Goal: Consume media (video, audio)

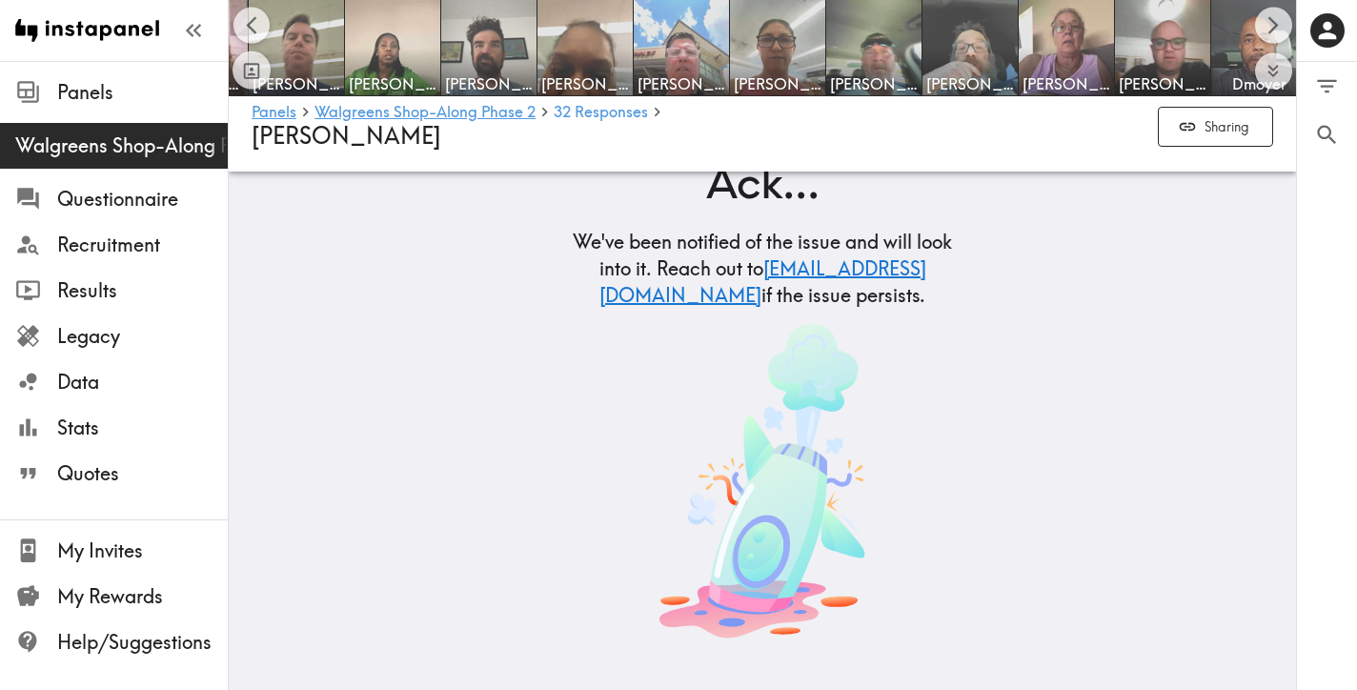
scroll to position [0, 1424]
click at [505, 57] on img at bounding box center [488, 48] width 100 height 100
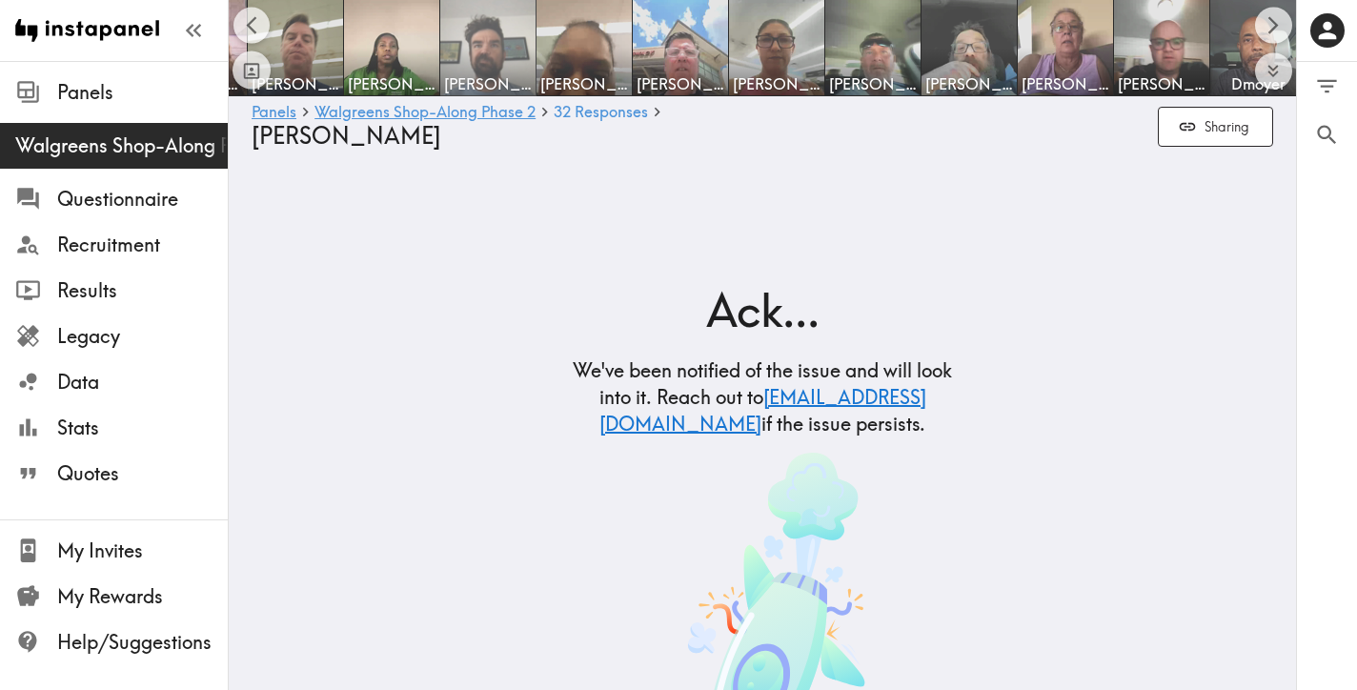
click at [496, 82] on span "[PERSON_NAME]" at bounding box center [488, 83] width 88 height 21
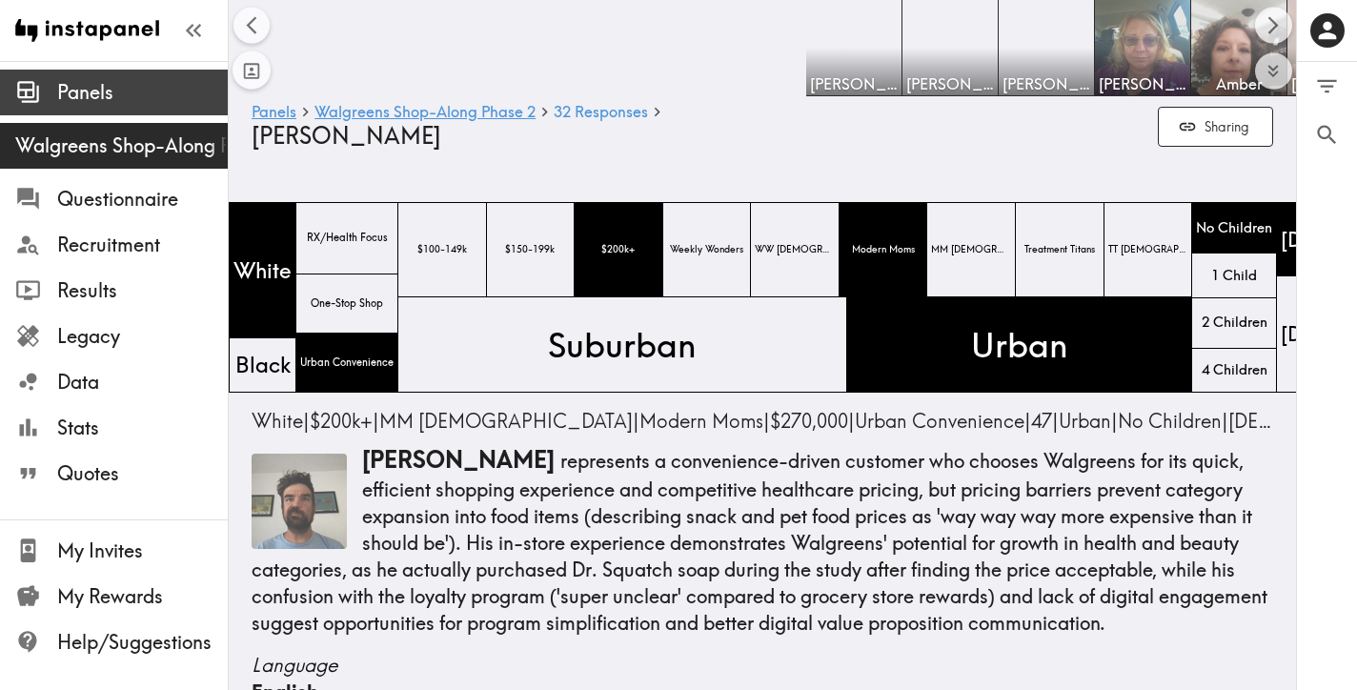
scroll to position [0, 1150]
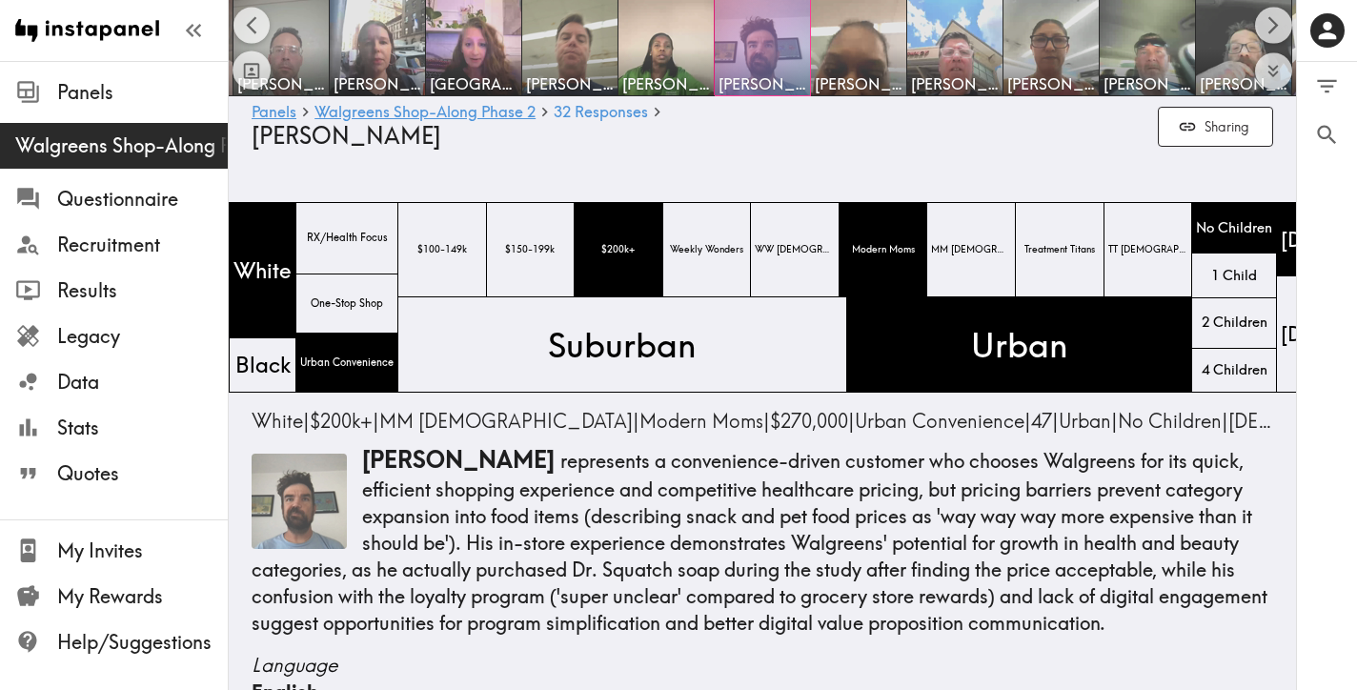
click at [763, 79] on span "[PERSON_NAME]" at bounding box center [762, 83] width 88 height 21
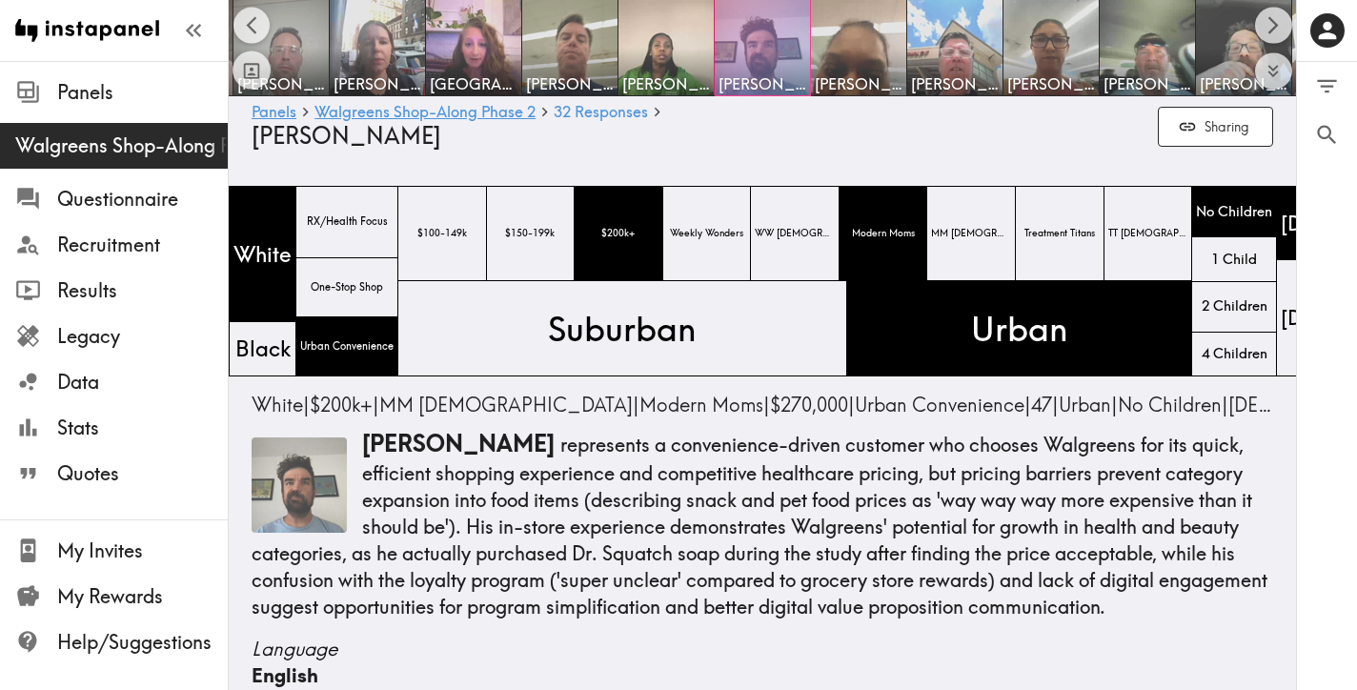
scroll to position [12, 0]
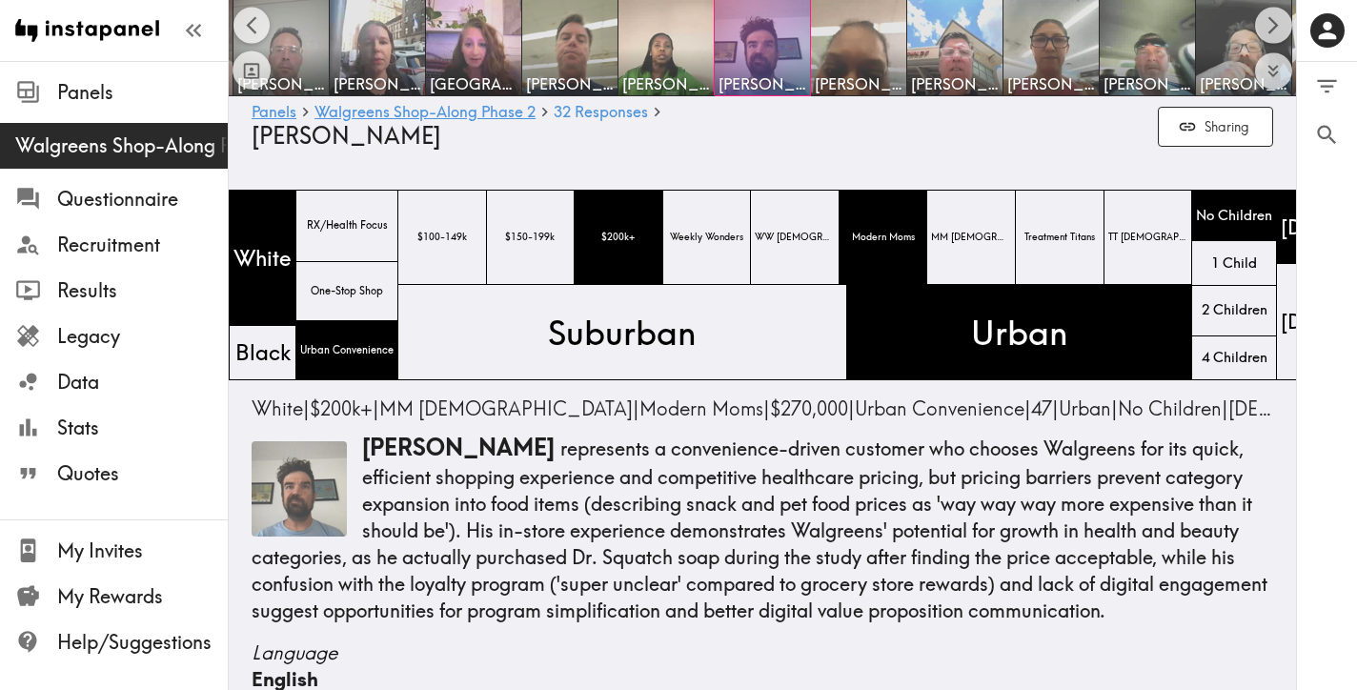
drag, startPoint x: 405, startPoint y: 450, endPoint x: 391, endPoint y: 452, distance: 14.4
click at [404, 450] on span "[PERSON_NAME]" at bounding box center [458, 447] width 192 height 29
click at [326, 472] on img at bounding box center [298, 488] width 95 height 95
click at [782, 51] on div at bounding box center [761, 47] width 95 height 95
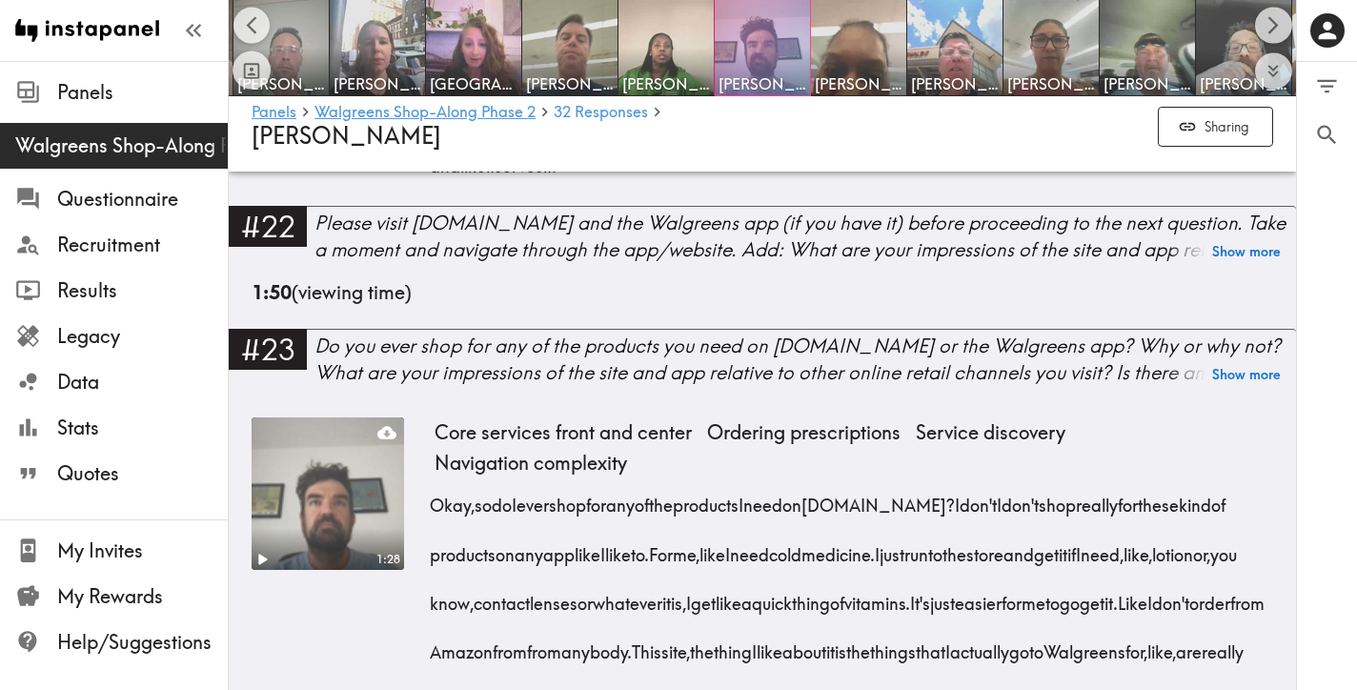
scroll to position [5157, 0]
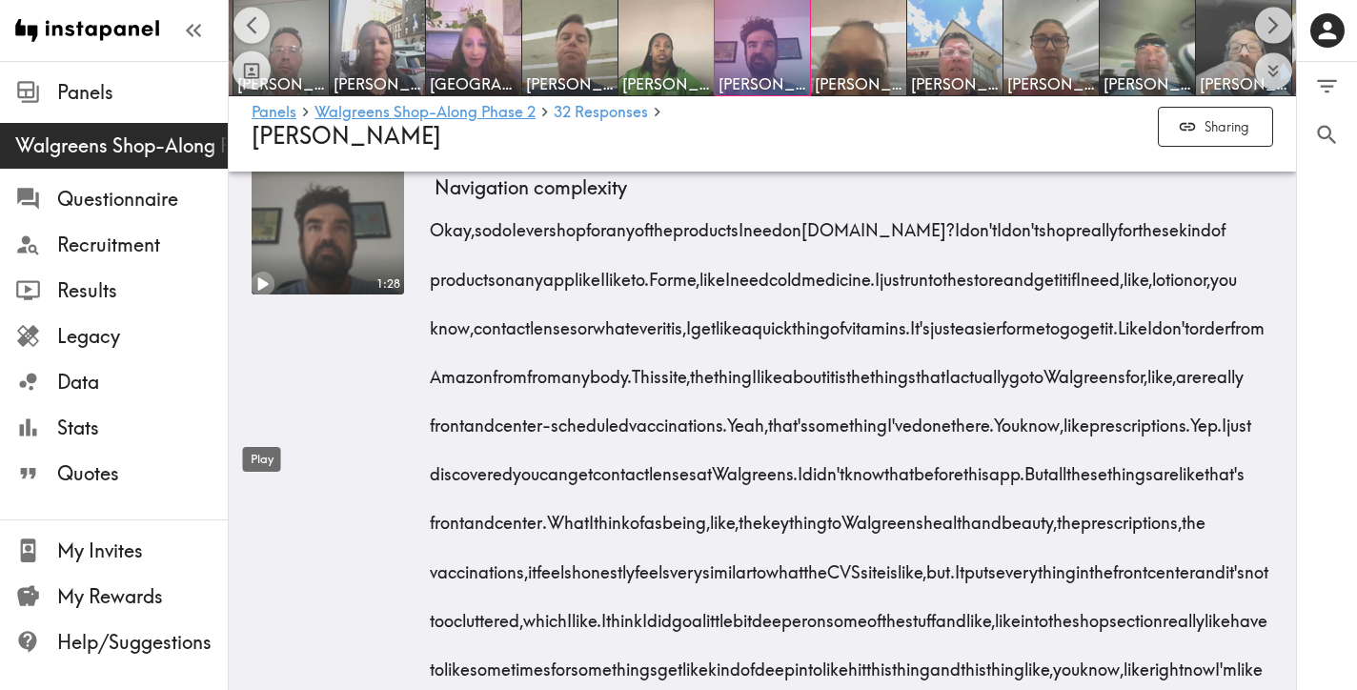
click at [266, 296] on icon "Play" at bounding box center [262, 284] width 25 height 25
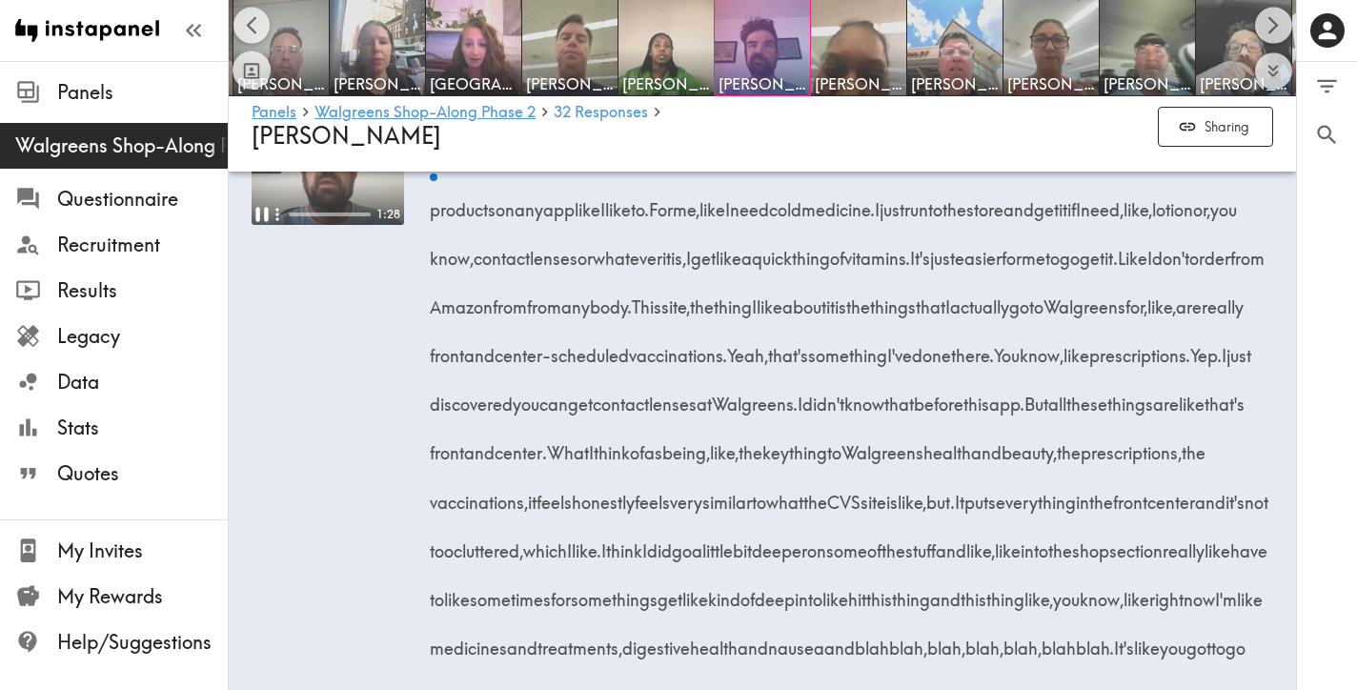
scroll to position [5224, 0]
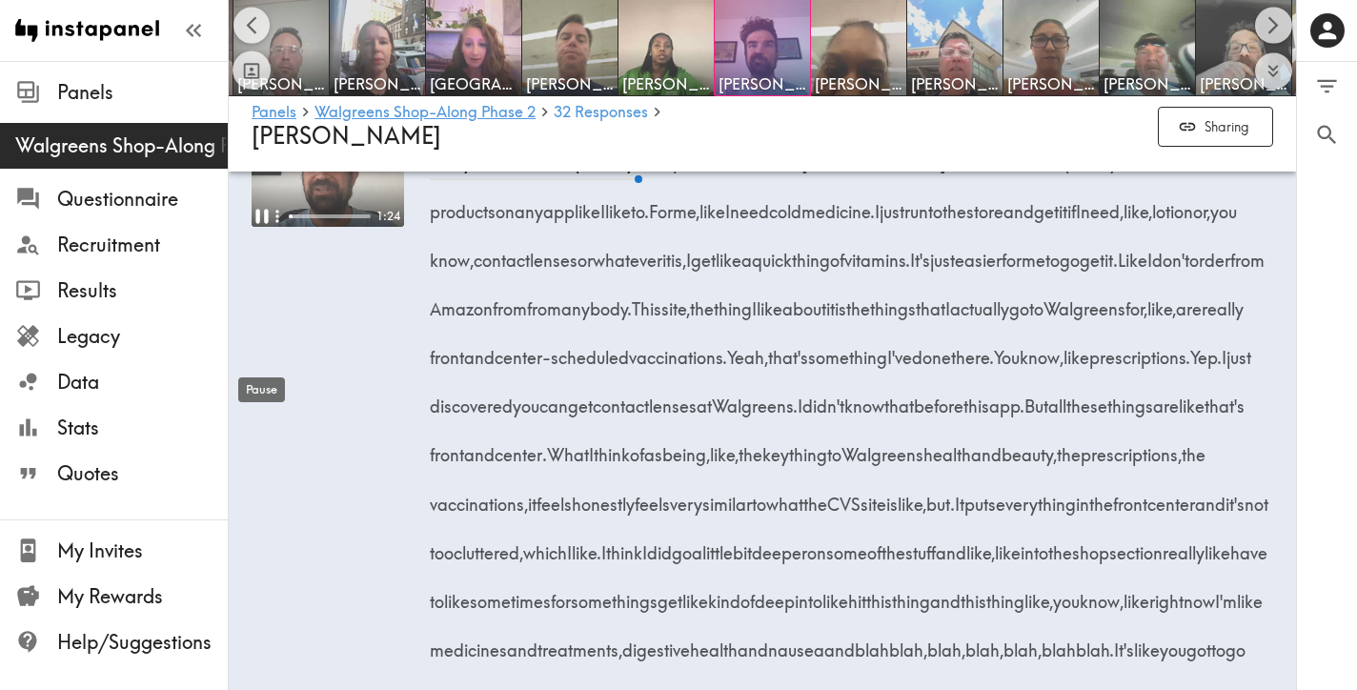
click at [264, 366] on div "Pause" at bounding box center [261, 384] width 50 height 40
click at [265, 367] on div "Play" at bounding box center [262, 386] width 42 height 40
click at [265, 367] on div "Pause" at bounding box center [261, 384] width 50 height 40
click at [273, 243] on div "Expand" at bounding box center [265, 258] width 61 height 40
click at [331, 227] on video at bounding box center [327, 150] width 152 height 152
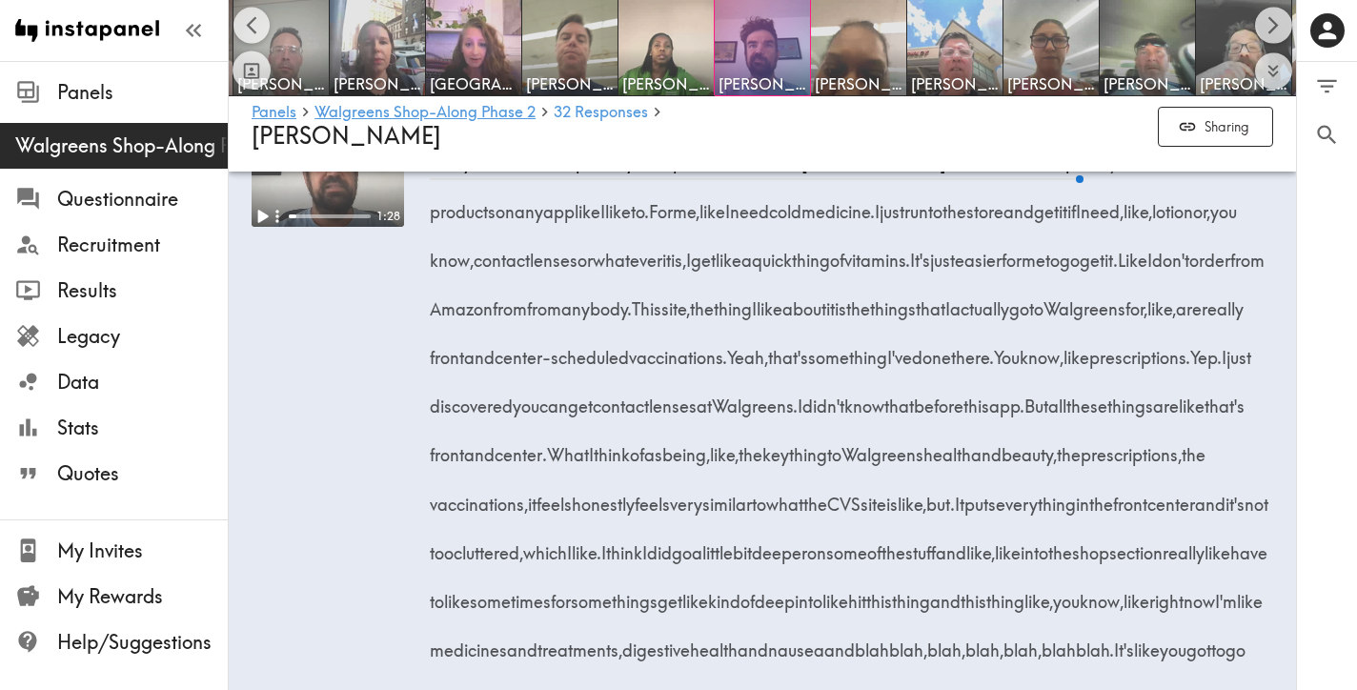
click at [359, 227] on video at bounding box center [327, 150] width 152 height 152
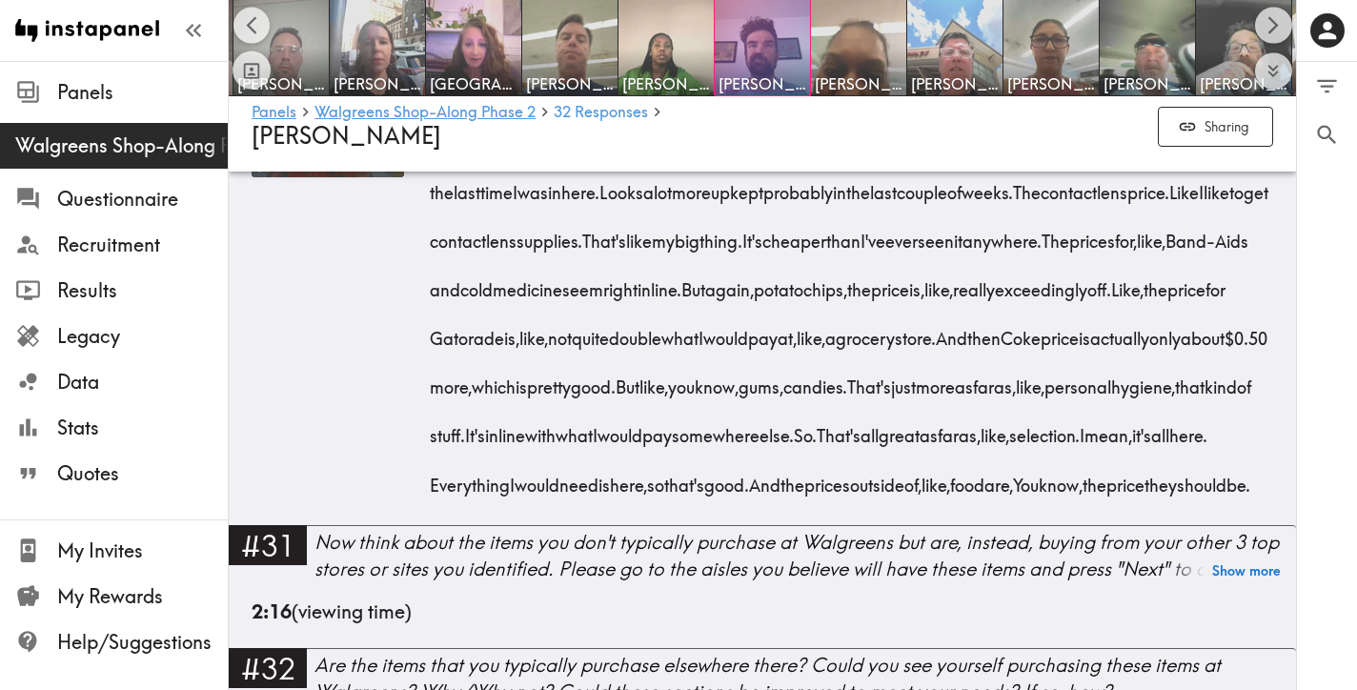
scroll to position [6962, 0]
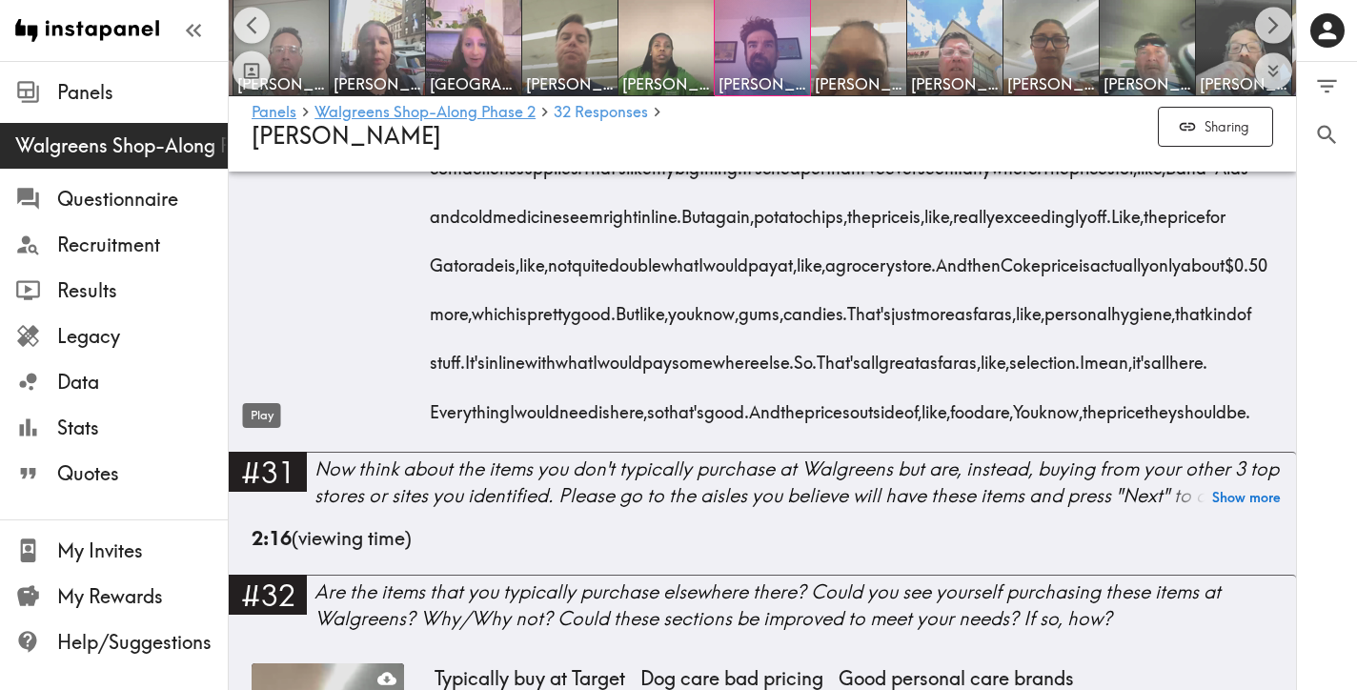
click at [268, 106] on icon "Play" at bounding box center [262, 93] width 25 height 25
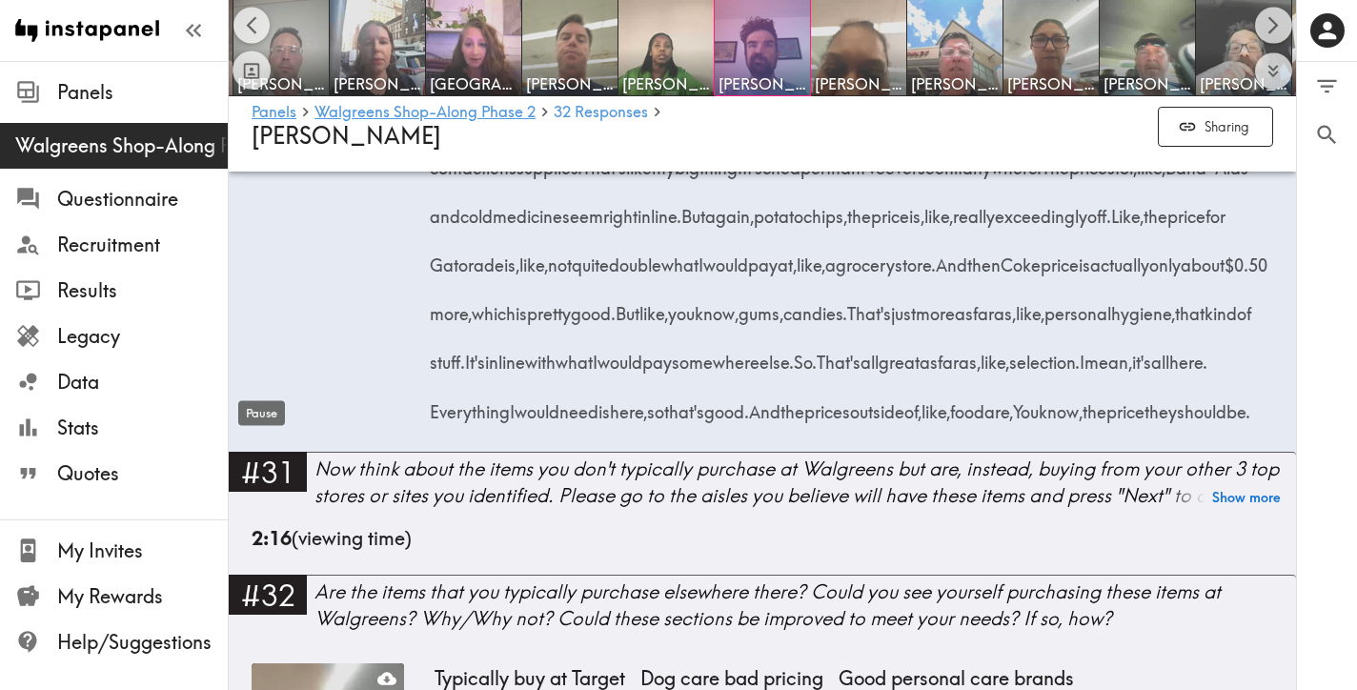
scroll to position [6938, 0]
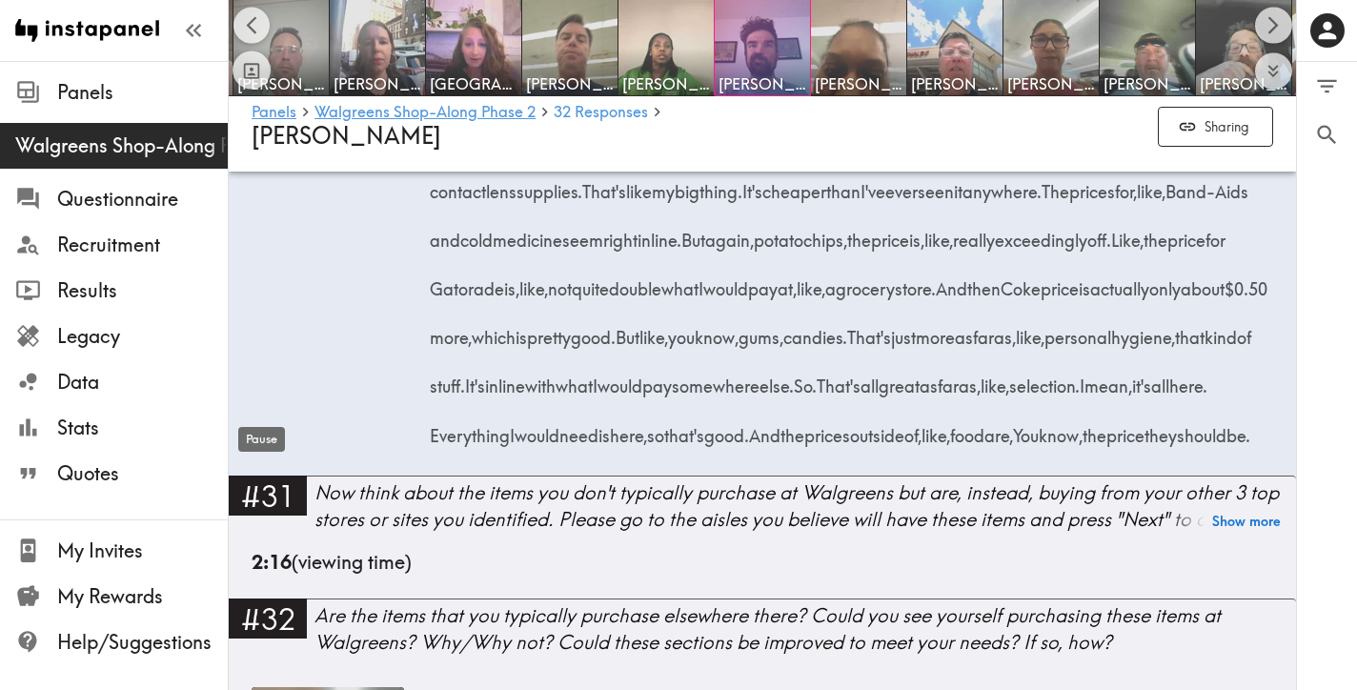
click at [255, 124] on icon "Pause" at bounding box center [261, 117] width 12 height 14
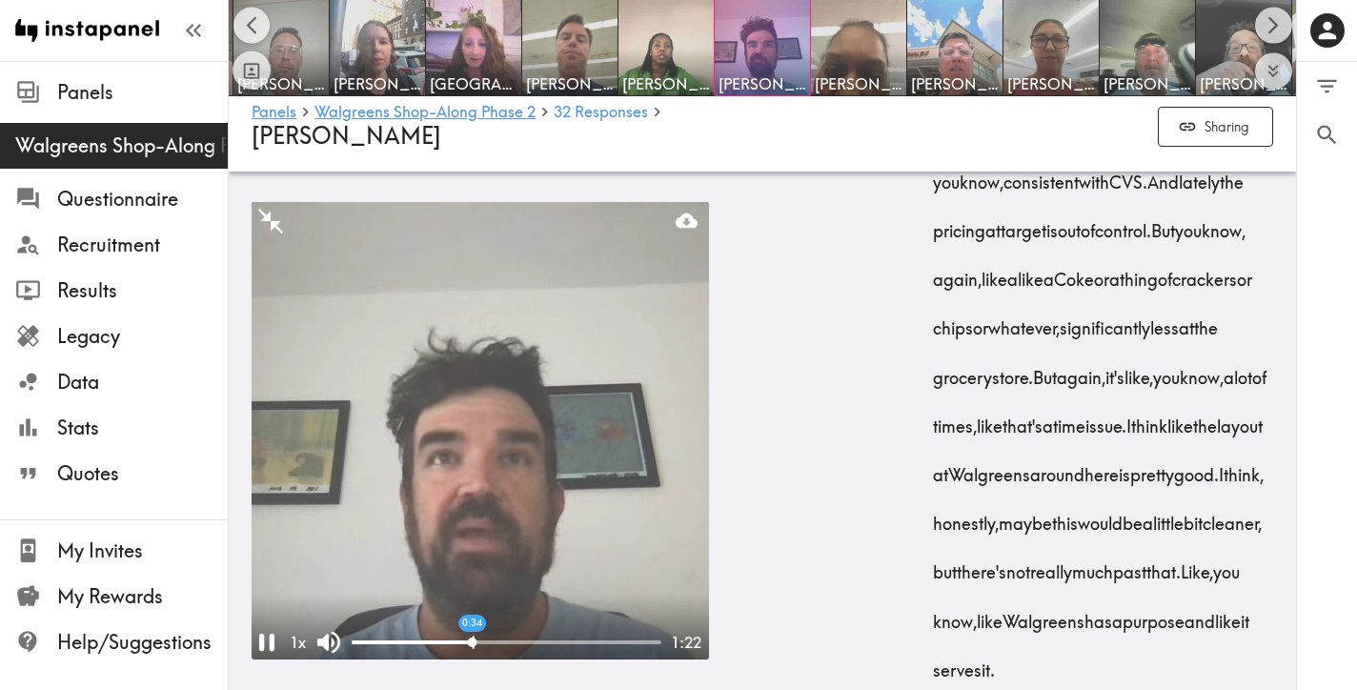
drag, startPoint x: 372, startPoint y: 639, endPoint x: 473, endPoint y: 651, distance: 100.7
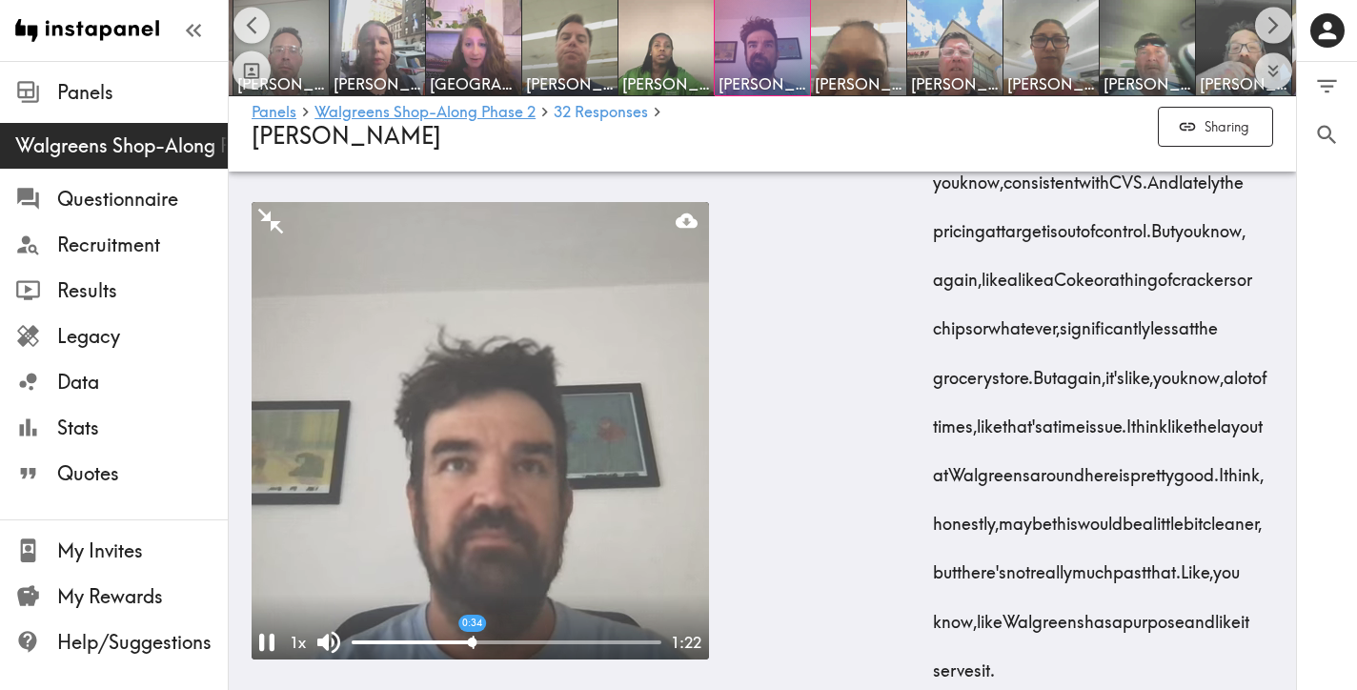
click at [473, 651] on div "0:34" at bounding box center [507, 642] width 310 height 19
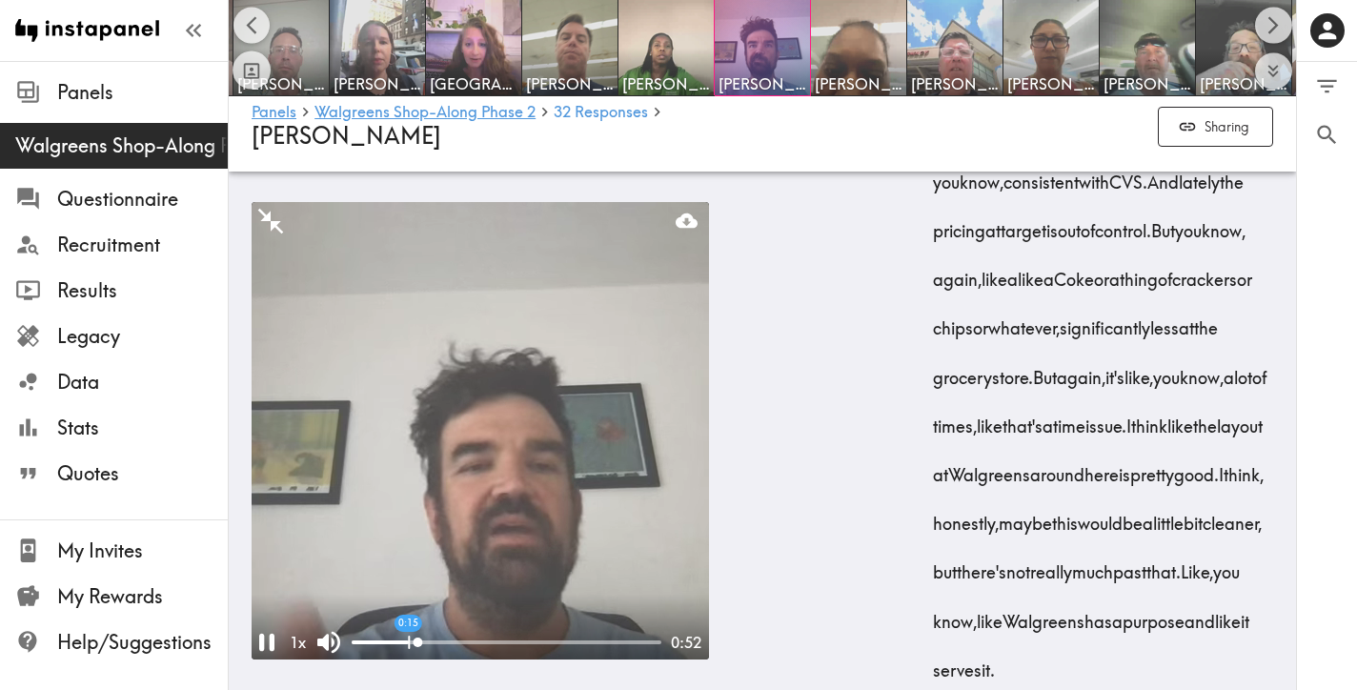
drag, startPoint x: 473, startPoint y: 651, endPoint x: 407, endPoint y: 654, distance: 66.8
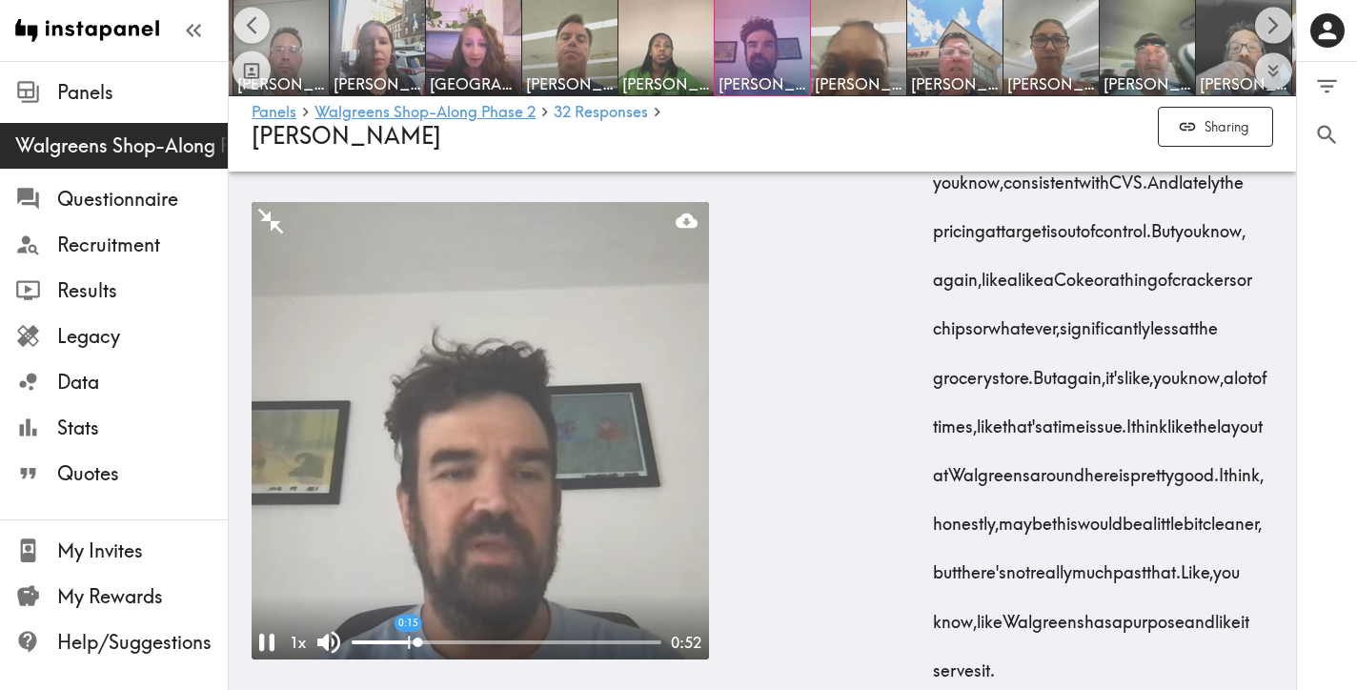
click at [407, 654] on div "1 x 0:15 0:52" at bounding box center [479, 643] width 457 height 32
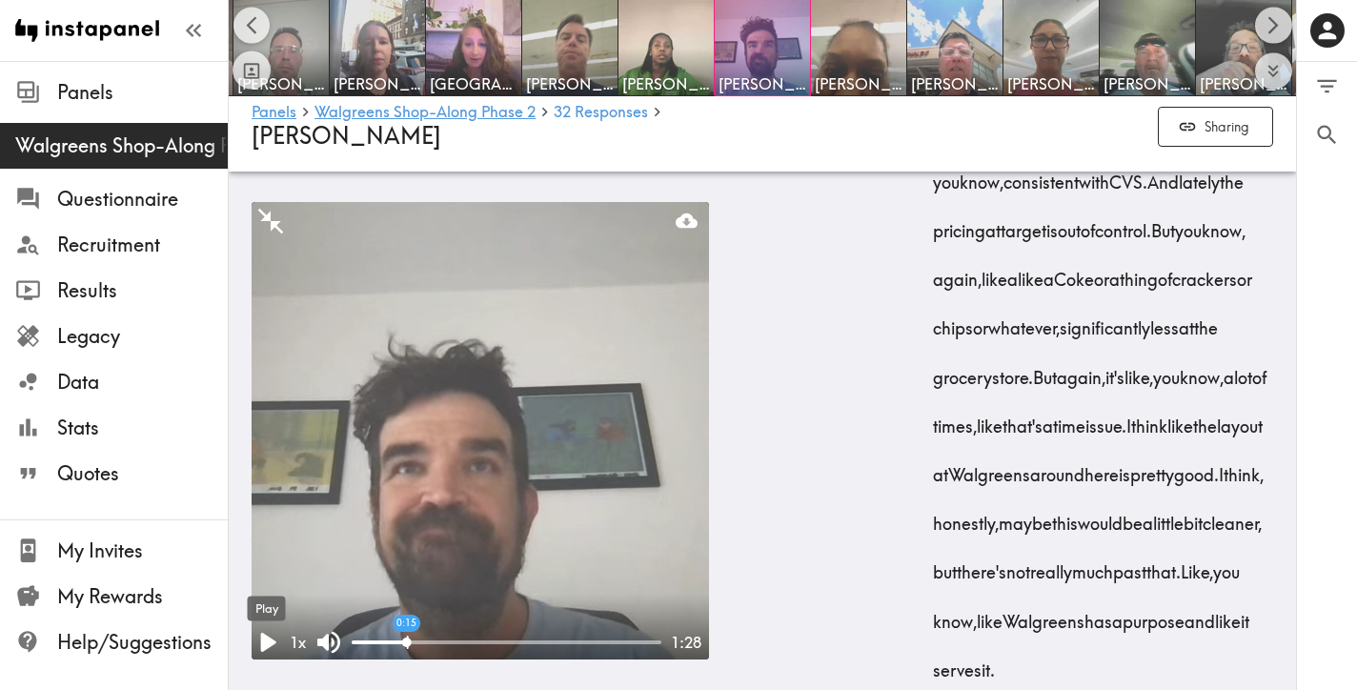
click at [272, 646] on icon "Play" at bounding box center [267, 642] width 36 height 36
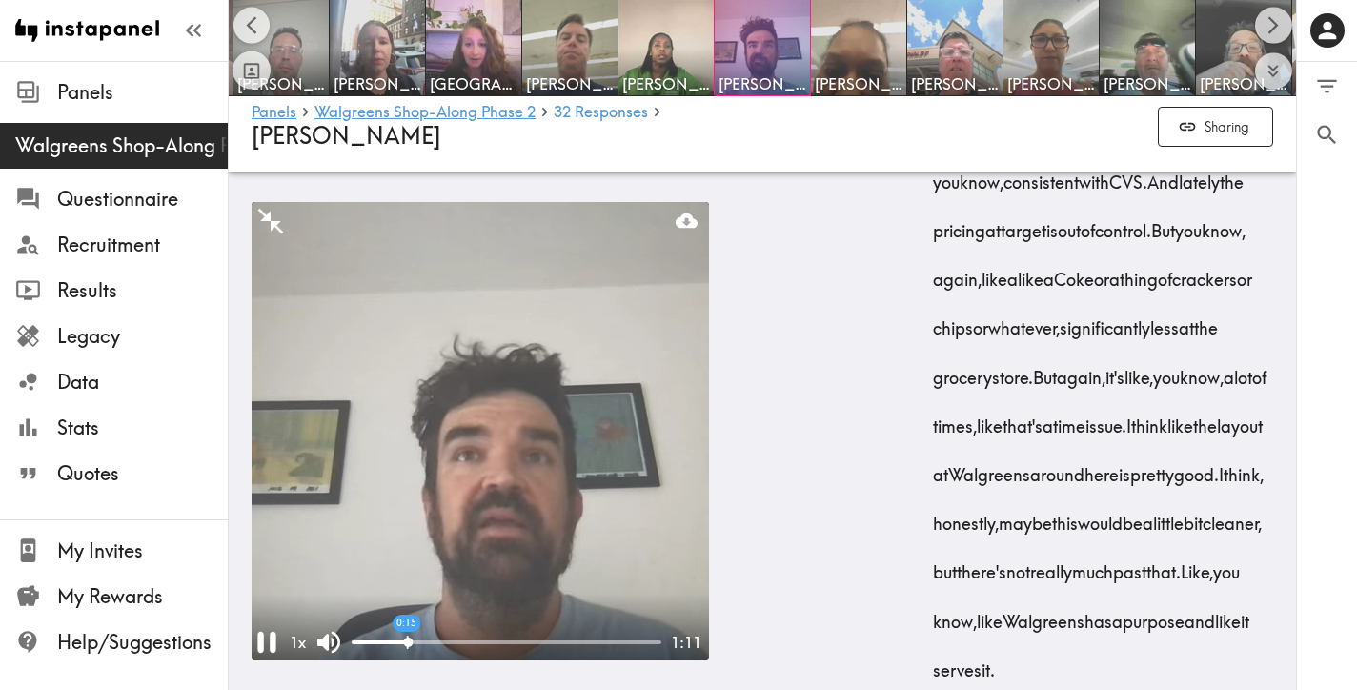
click at [806, 104] on video at bounding box center [831, 24] width 160 height 160
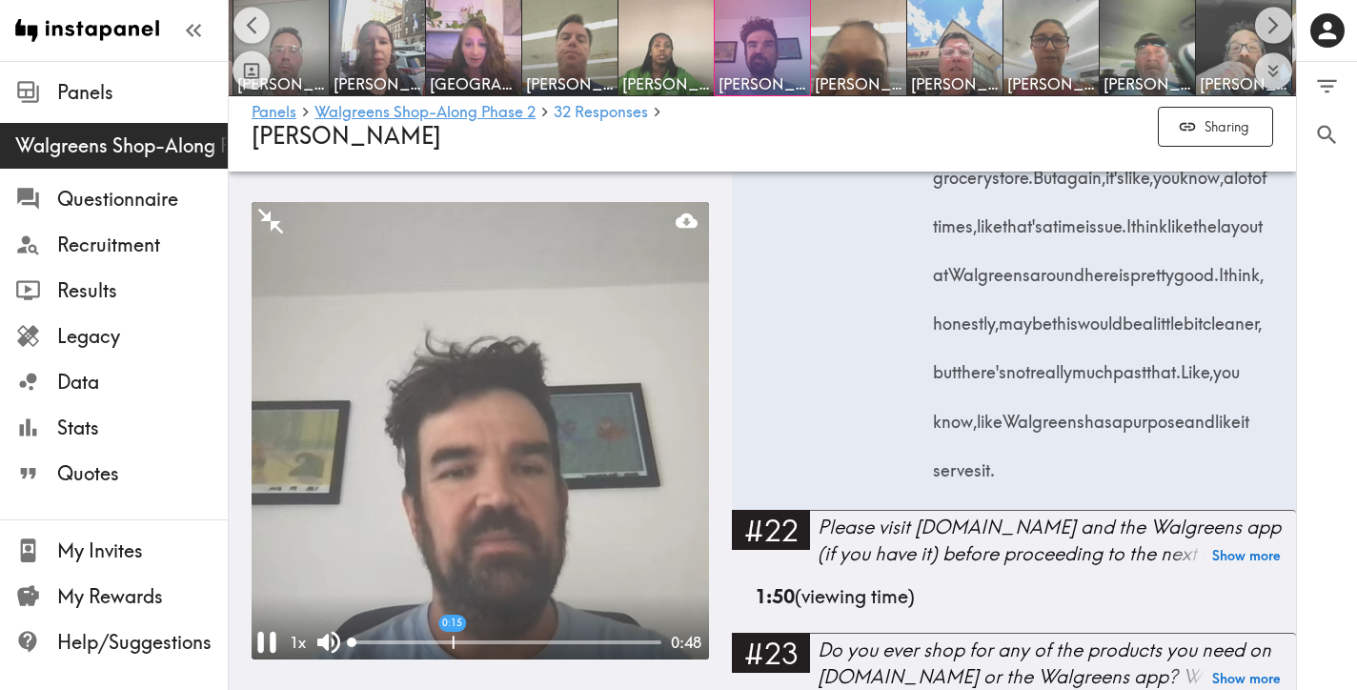
scroll to position [7139, 0]
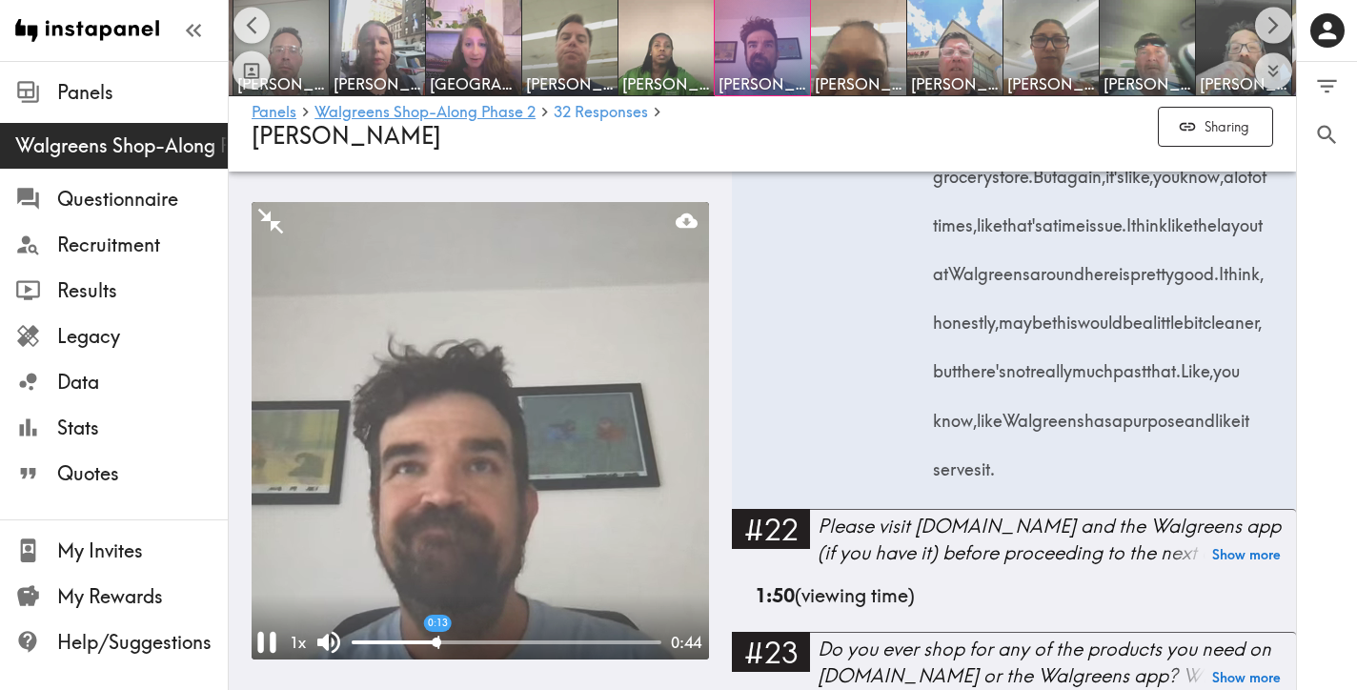
drag, startPoint x: 362, startPoint y: 640, endPoint x: 438, endPoint y: 643, distance: 76.3
click at [438, 643] on div at bounding box center [507, 642] width 310 height 4
click at [267, 648] on icon "Pause" at bounding box center [267, 642] width 36 height 36
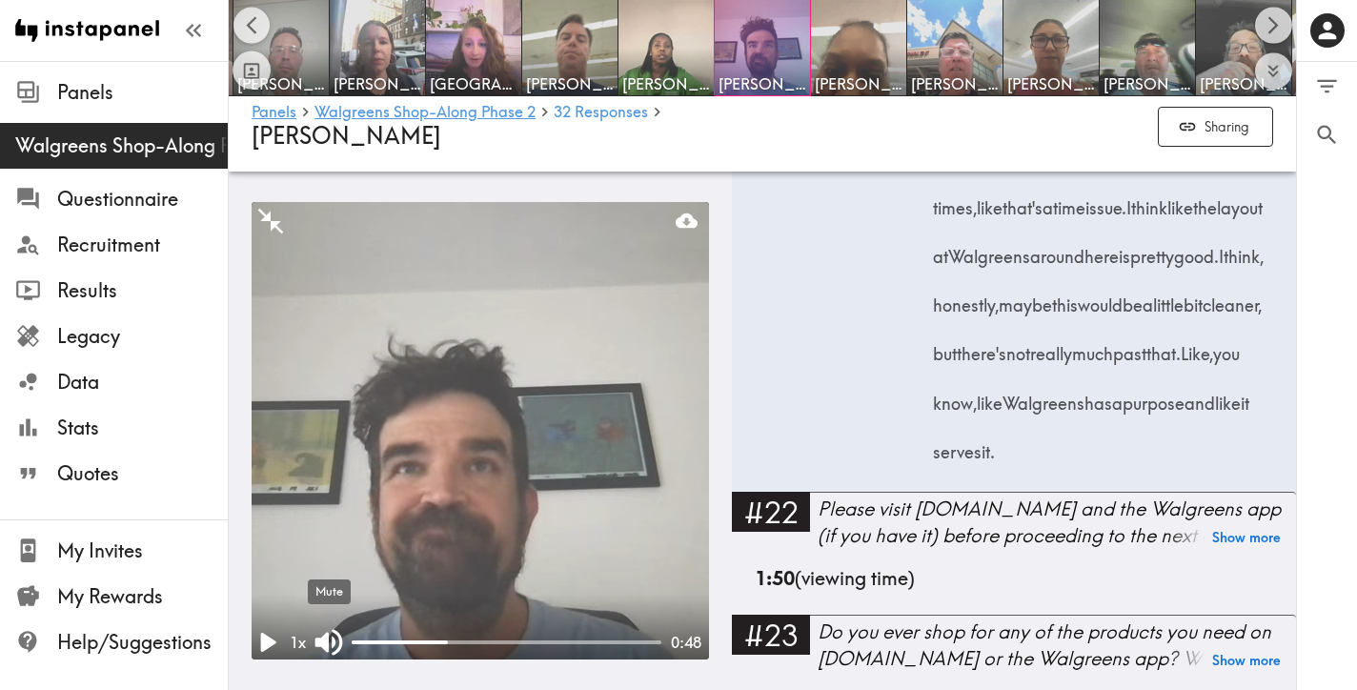
scroll to position [7157, 0]
click at [262, 639] on icon "Play" at bounding box center [268, 642] width 15 height 19
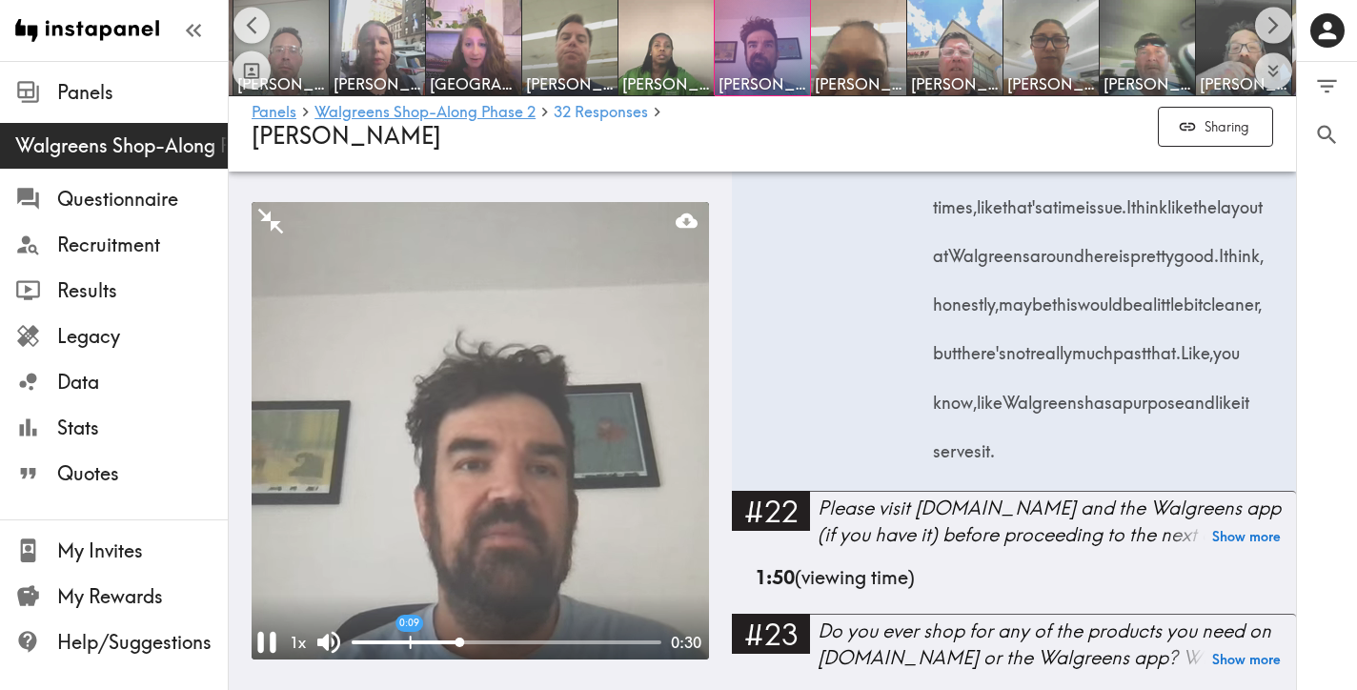
click at [410, 636] on div "0:09" at bounding box center [507, 642] width 310 height 19
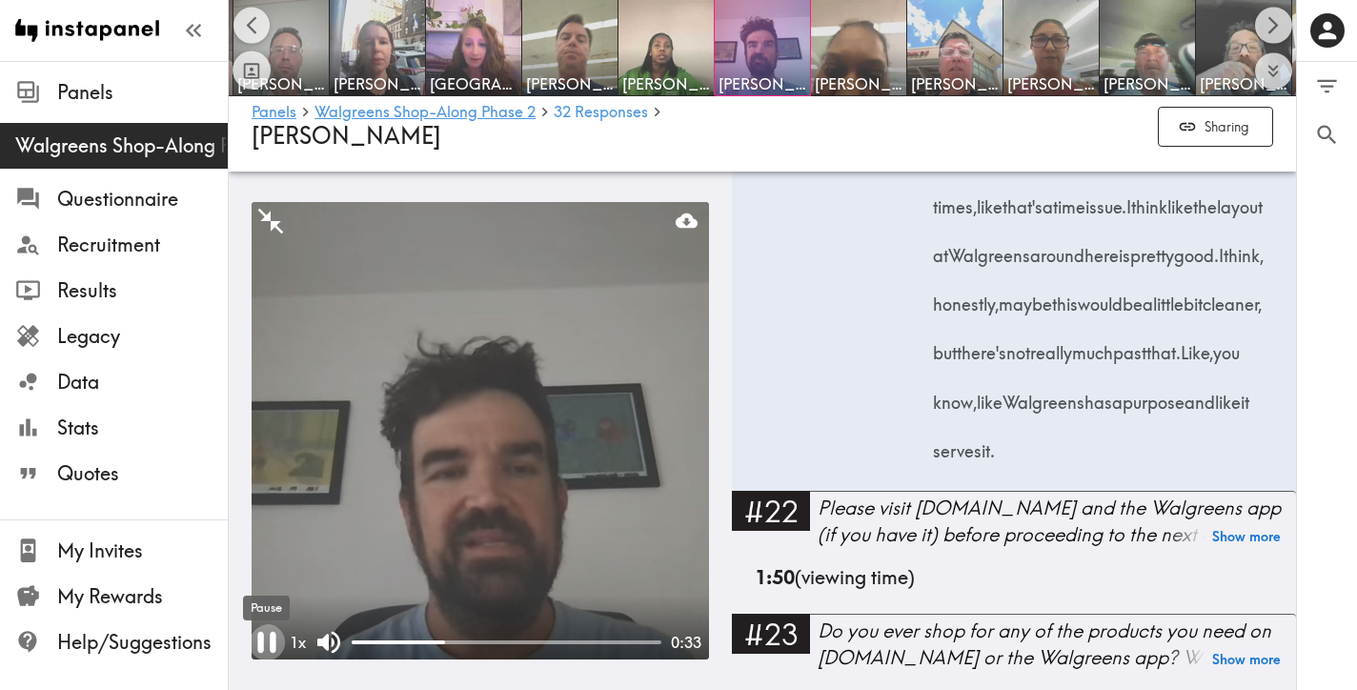
click at [267, 643] on icon "Pause" at bounding box center [267, 642] width 36 height 36
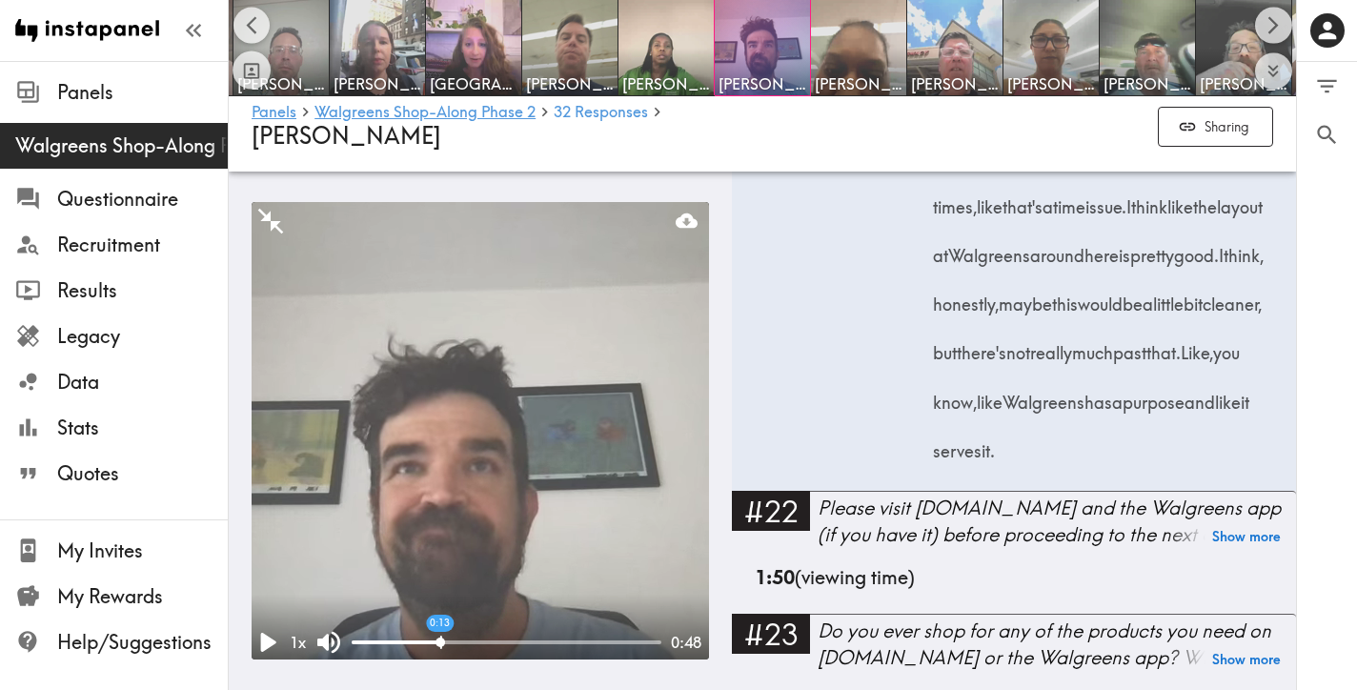
click at [440, 640] on div at bounding box center [440, 642] width 10 height 10
click at [447, 635] on div "0:14" at bounding box center [507, 642] width 310 height 19
click at [446, 637] on div "0:14" at bounding box center [507, 642] width 310 height 19
drag, startPoint x: 452, startPoint y: 643, endPoint x: 515, endPoint y: 639, distance: 63.9
click at [515, 640] on div at bounding box center [507, 642] width 310 height 4
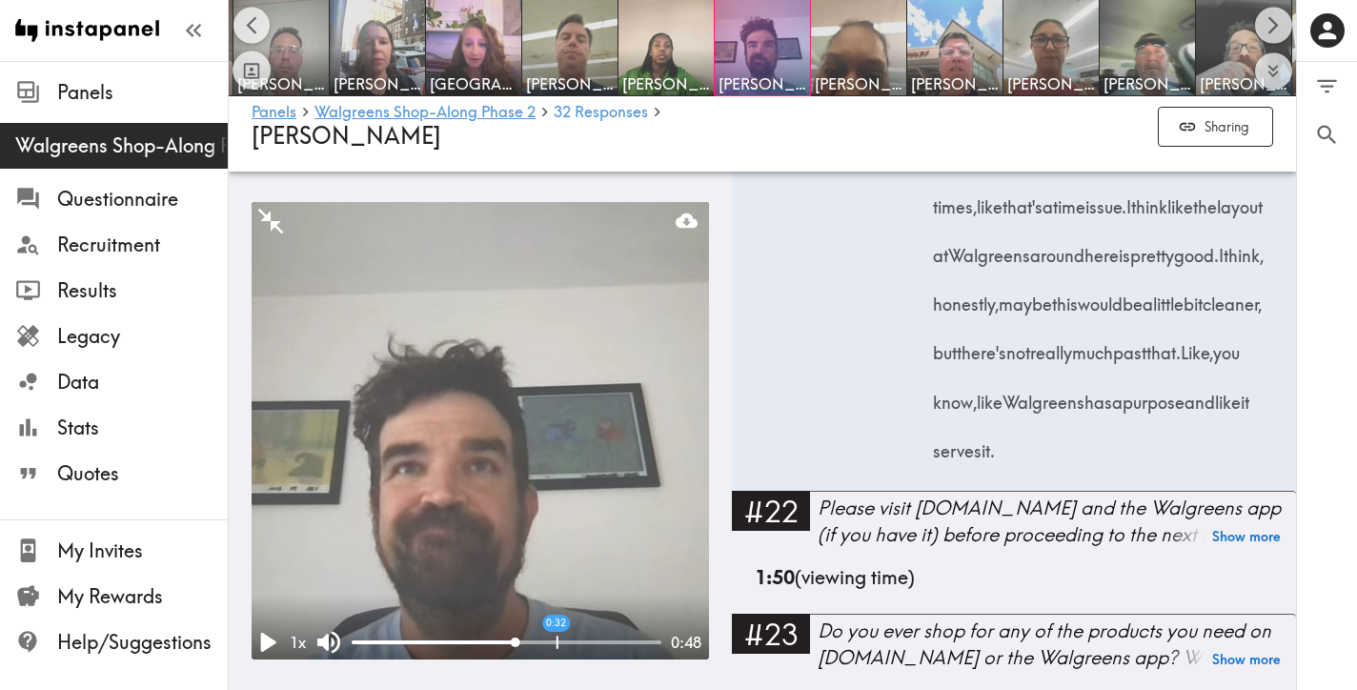
drag, startPoint x: 517, startPoint y: 639, endPoint x: 558, endPoint y: 639, distance: 41.0
click at [558, 639] on div "0:32" at bounding box center [507, 642] width 310 height 19
drag, startPoint x: 558, startPoint y: 639, endPoint x: 473, endPoint y: 639, distance: 84.8
click at [476, 639] on div at bounding box center [481, 642] width 10 height 10
drag, startPoint x: 473, startPoint y: 639, endPoint x: 429, endPoint y: 640, distance: 44.8
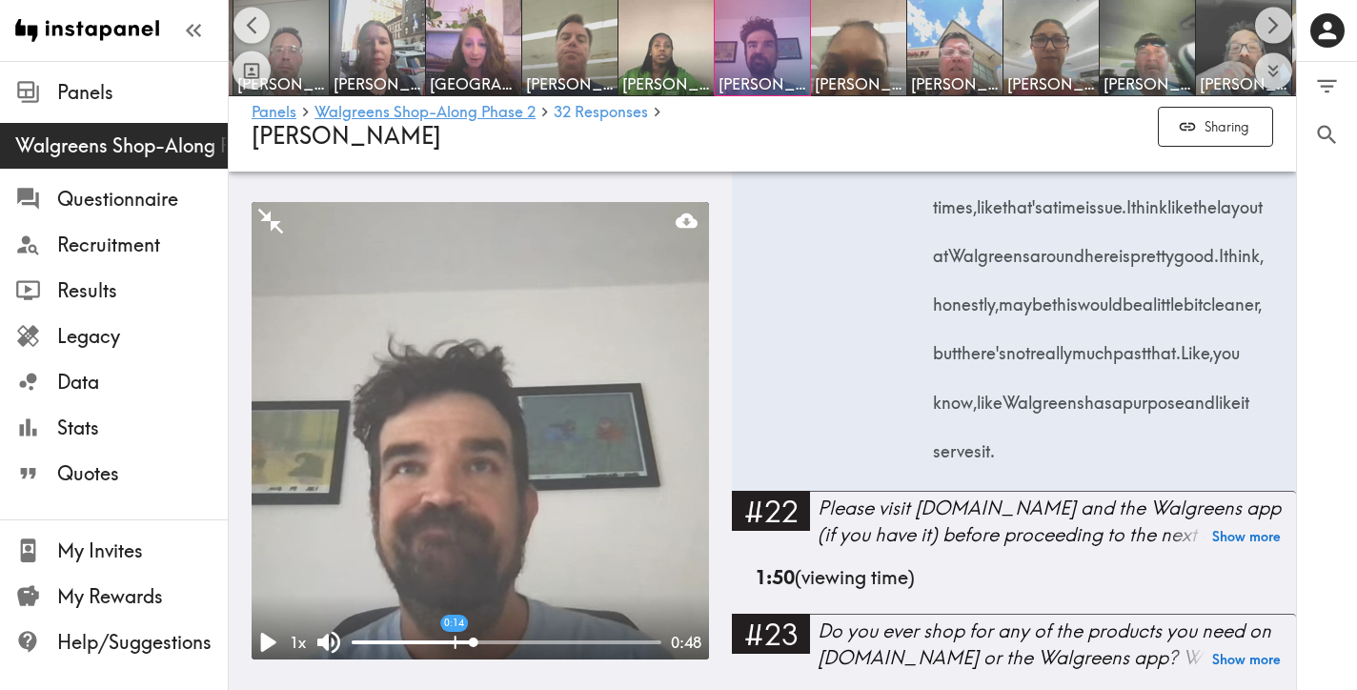
click at [429, 640] on div at bounding box center [507, 642] width 310 height 4
drag, startPoint x: 432, startPoint y: 640, endPoint x: 451, endPoint y: 639, distance: 19.1
click at [451, 639] on div at bounding box center [448, 642] width 10 height 10
click at [448, 639] on div at bounding box center [451, 642] width 10 height 10
